Goal: Use online tool/utility: Utilize a website feature to perform a specific function

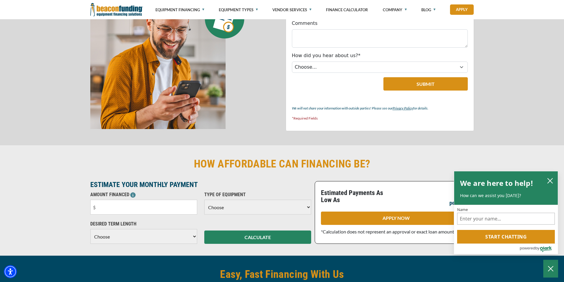
scroll to position [488, 0]
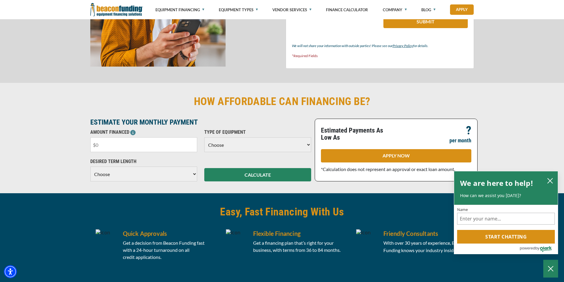
click at [102, 144] on input "text" at bounding box center [143, 144] width 107 height 15
type input "$50,000"
click at [309, 144] on select "Choose Backhoe Boom/Bucket Truck Chipper Commercial Mower Crane DTG/DTF Printin…" at bounding box center [257, 144] width 107 height 15
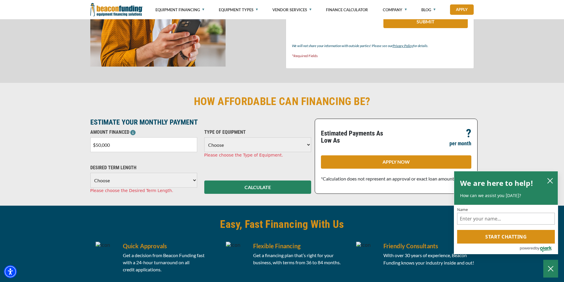
select select "9"
click at [204, 137] on select "Choose Backhoe Boom/Bucket Truck Chipper Commercial Mower Crane DTG/DTF Printin…" at bounding box center [257, 144] width 107 height 15
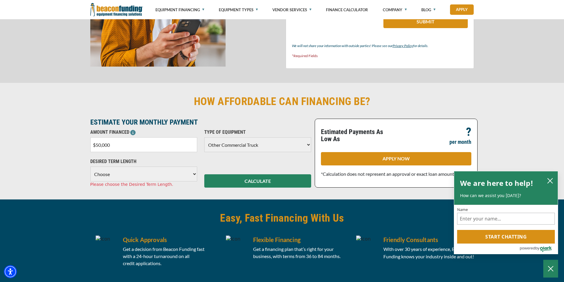
click at [196, 174] on select "Choose 36 Months 48 Months 60 Months" at bounding box center [143, 174] width 107 height 15
select select "60"
click at [90, 167] on select "Choose 36 Months 48 Months 60 Months" at bounding box center [143, 174] width 107 height 15
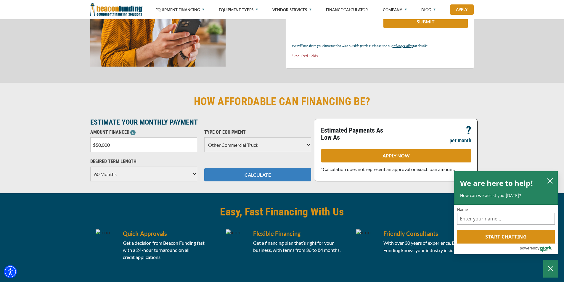
click at [269, 177] on button "CALCULATE" at bounding box center [257, 174] width 107 height 13
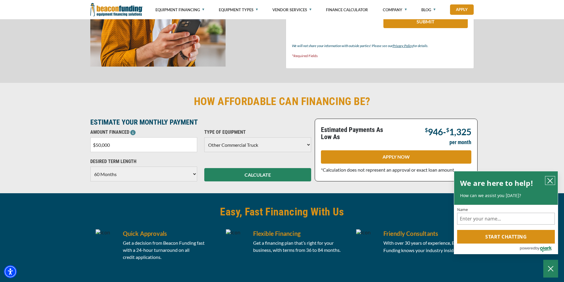
click at [551, 180] on icon "close chatbox" at bounding box center [550, 181] width 6 height 6
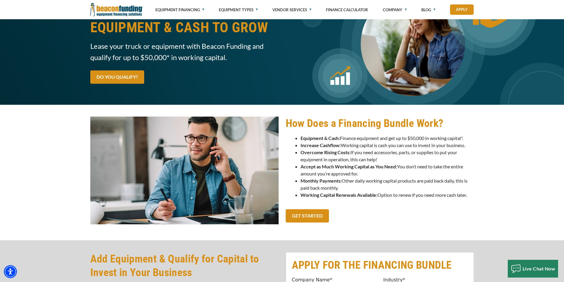
scroll to position [0, 0]
